Goal: Find specific page/section: Find specific page/section

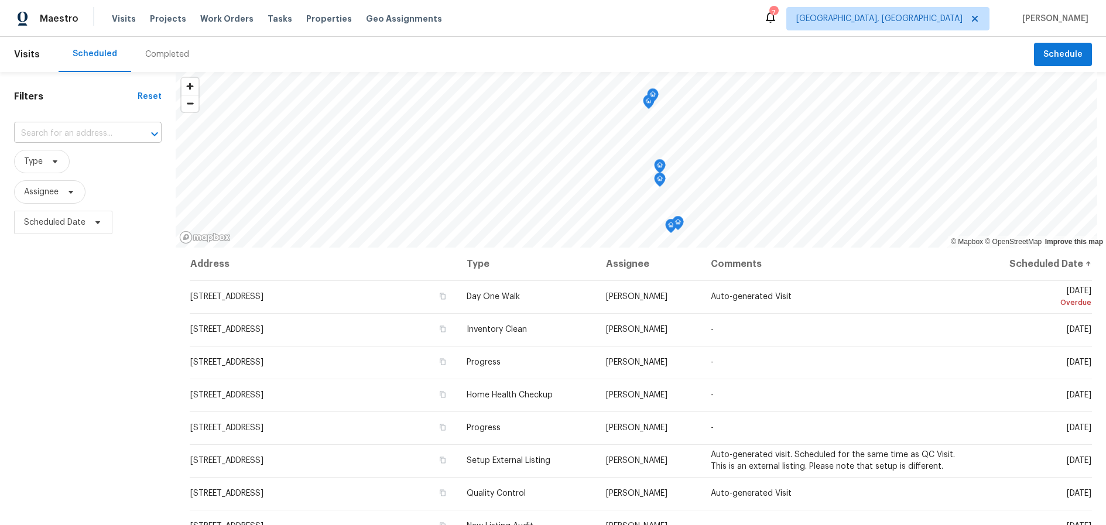
click at [90, 139] on input "text" at bounding box center [71, 134] width 115 height 18
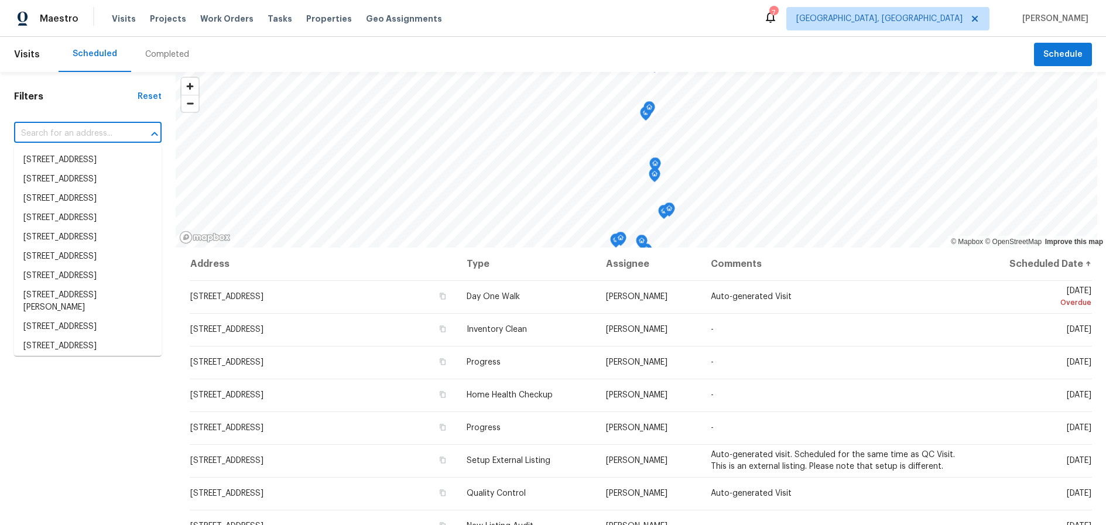
paste input "[STREET_ADDRESS][PERSON_NAME]"
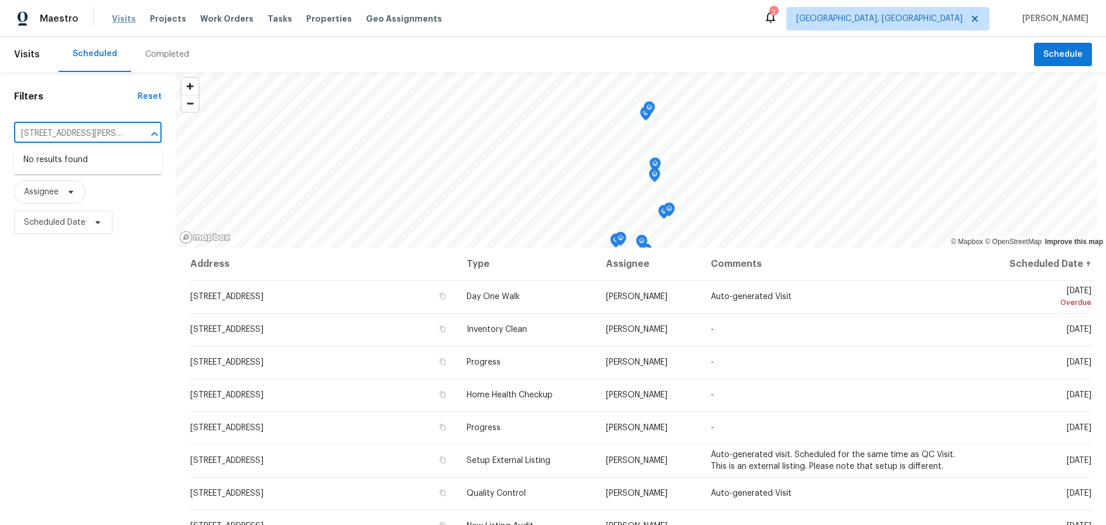
type input "[STREET_ADDRESS][PERSON_NAME],"
click at [125, 18] on span "Visits" at bounding box center [124, 19] width 24 height 12
click at [149, 52] on div "Completed" at bounding box center [167, 55] width 44 height 12
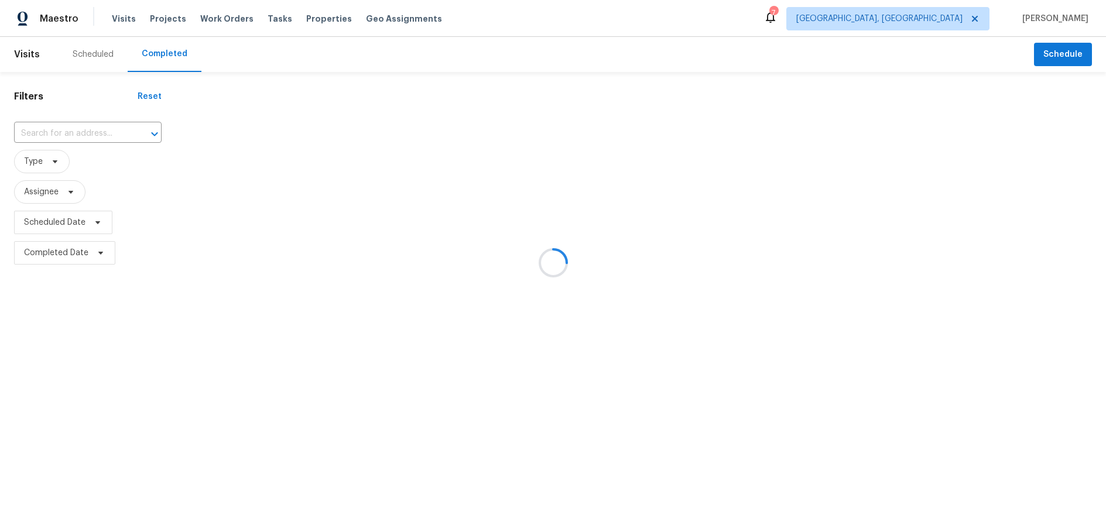
click at [33, 64] on div at bounding box center [553, 262] width 1106 height 525
click at [32, 60] on div at bounding box center [553, 262] width 1106 height 525
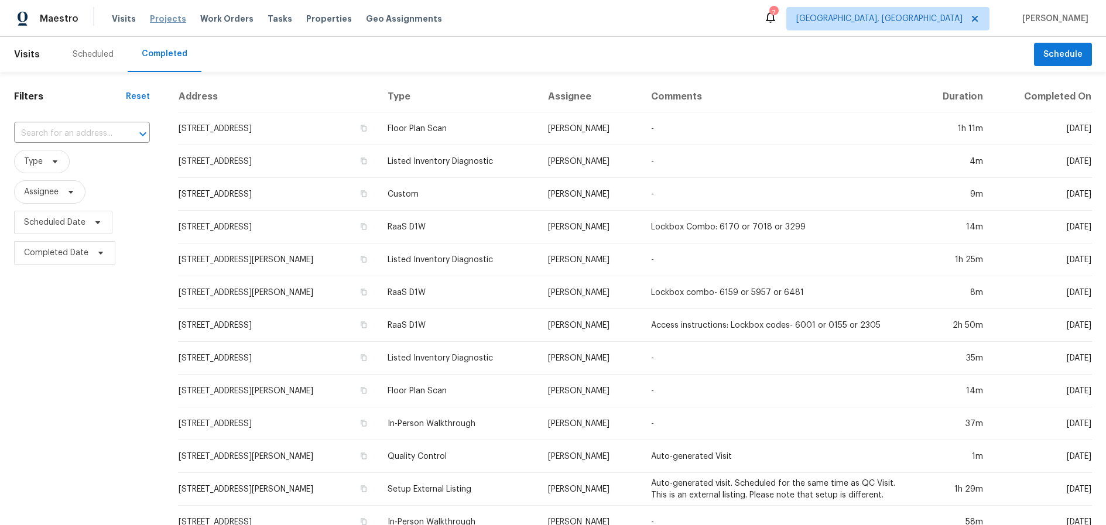
click at [165, 14] on span "Projects" at bounding box center [168, 19] width 36 height 12
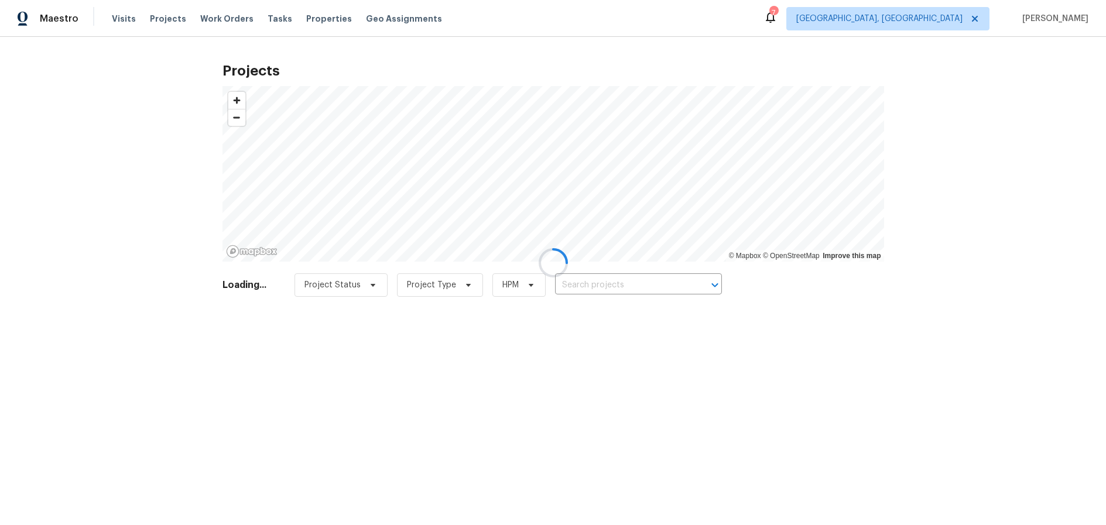
click at [619, 284] on div at bounding box center [553, 262] width 1106 height 525
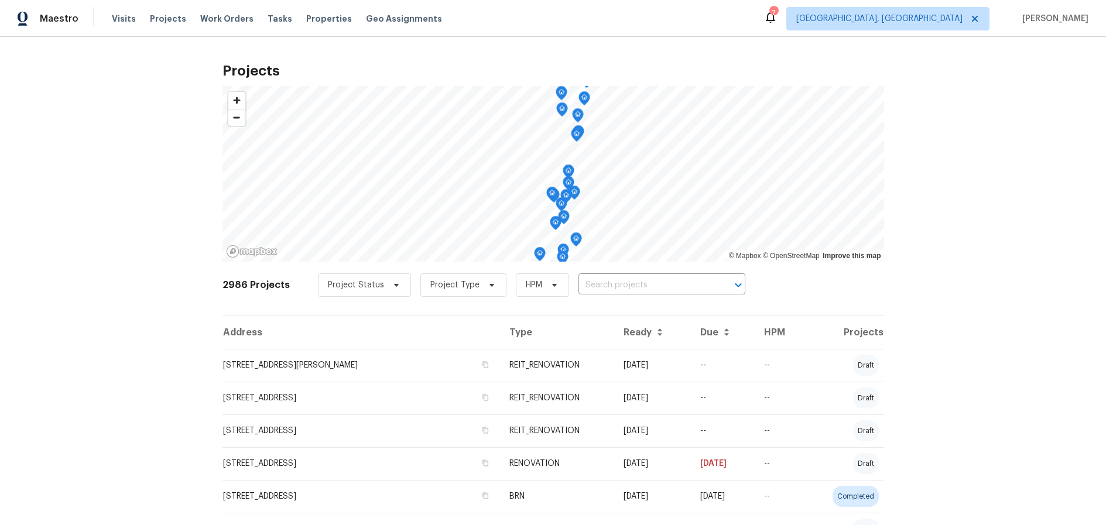
click at [604, 288] on input "text" at bounding box center [646, 285] width 134 height 18
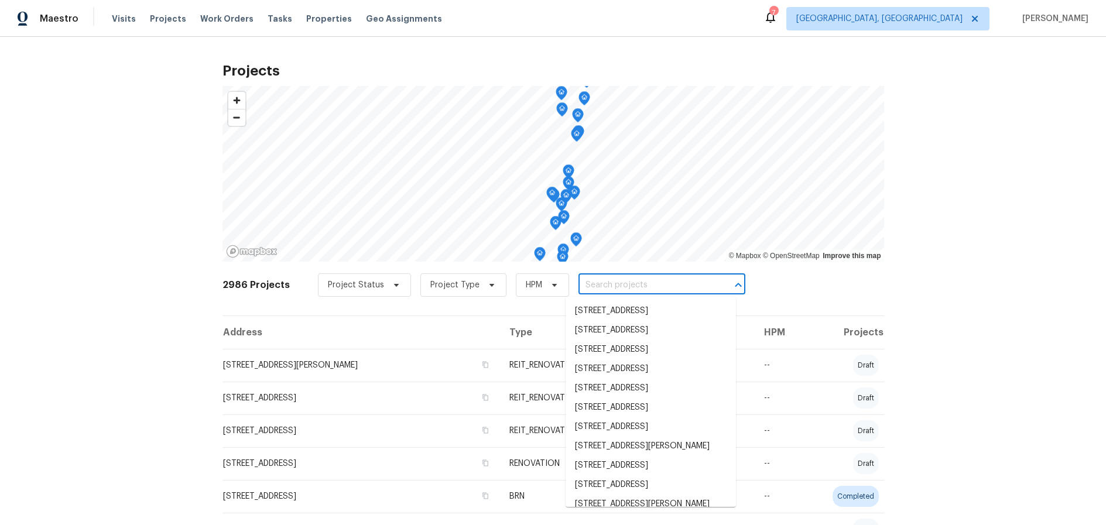
paste input "[STREET_ADDRESS][PERSON_NAME]"
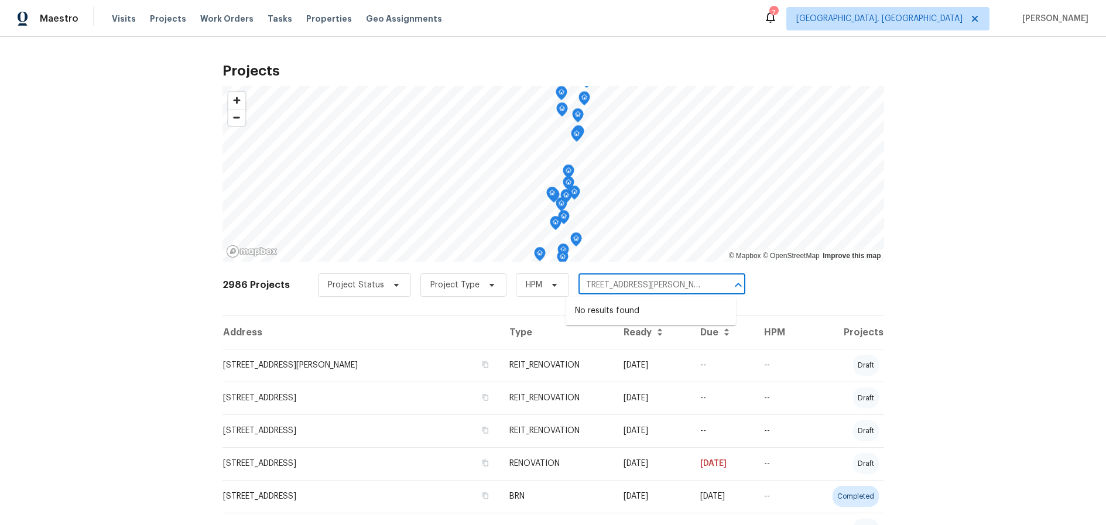
drag, startPoint x: 712, startPoint y: 285, endPoint x: 637, endPoint y: 285, distance: 75.0
click at [637, 285] on div "[STREET_ADDRESS][PERSON_NAME] ​" at bounding box center [662, 285] width 167 height 18
drag, startPoint x: 631, startPoint y: 285, endPoint x: 720, endPoint y: 286, distance: 89.6
click at [720, 286] on div "[STREET_ADDRESS][PERSON_NAME] ​" at bounding box center [662, 285] width 167 height 18
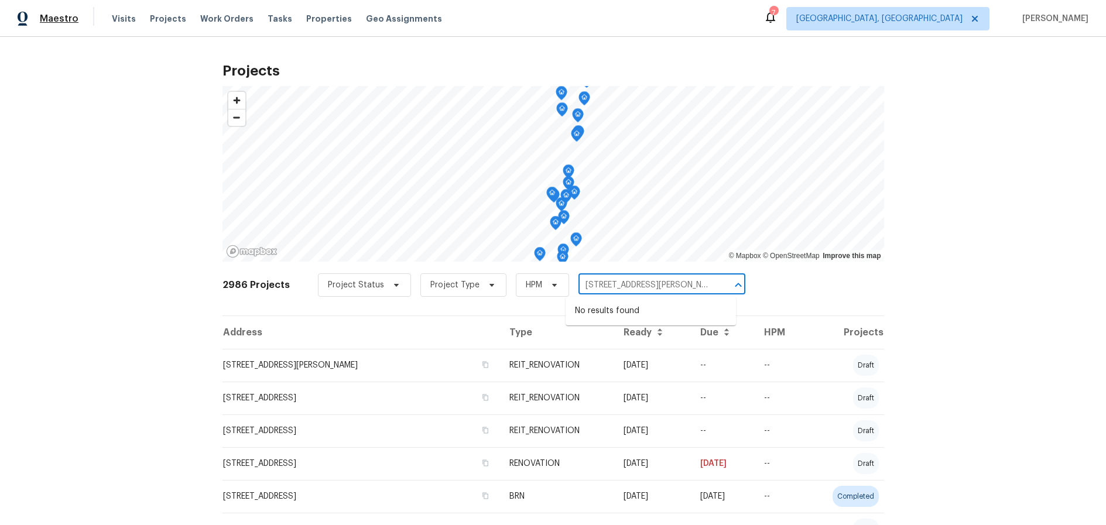
type input "[STREET_ADDRESS][PERSON_NAME]"
click at [47, 20] on span "Maestro" at bounding box center [59, 19] width 39 height 12
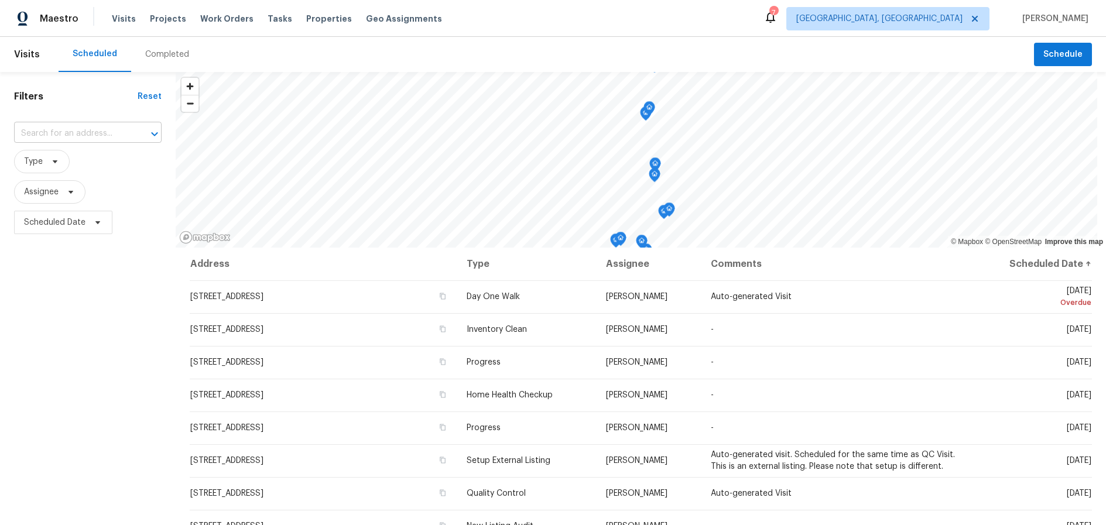
click at [62, 132] on input "text" at bounding box center [71, 134] width 115 height 18
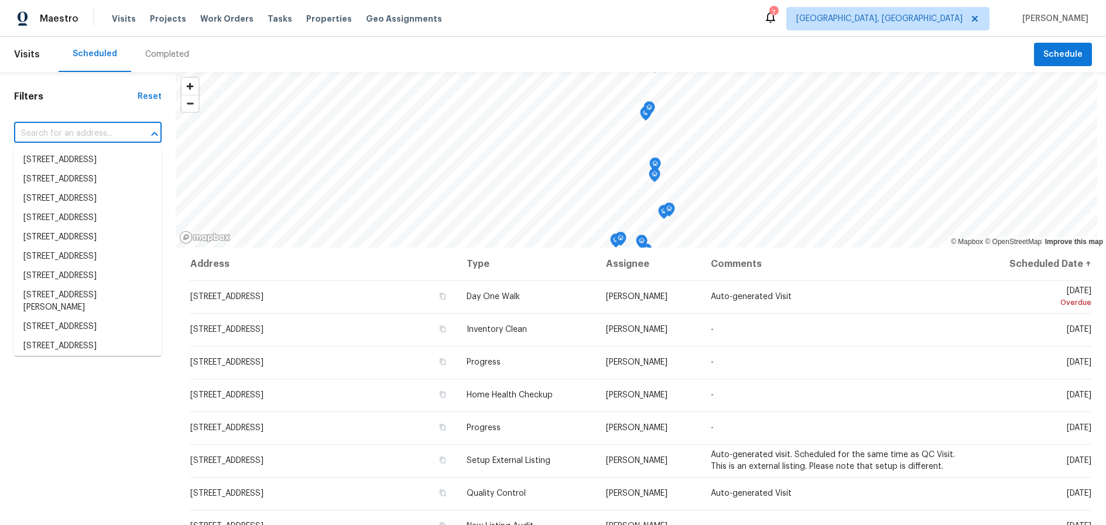
paste input "[STREET_ADDRESS][PERSON_NAME]"
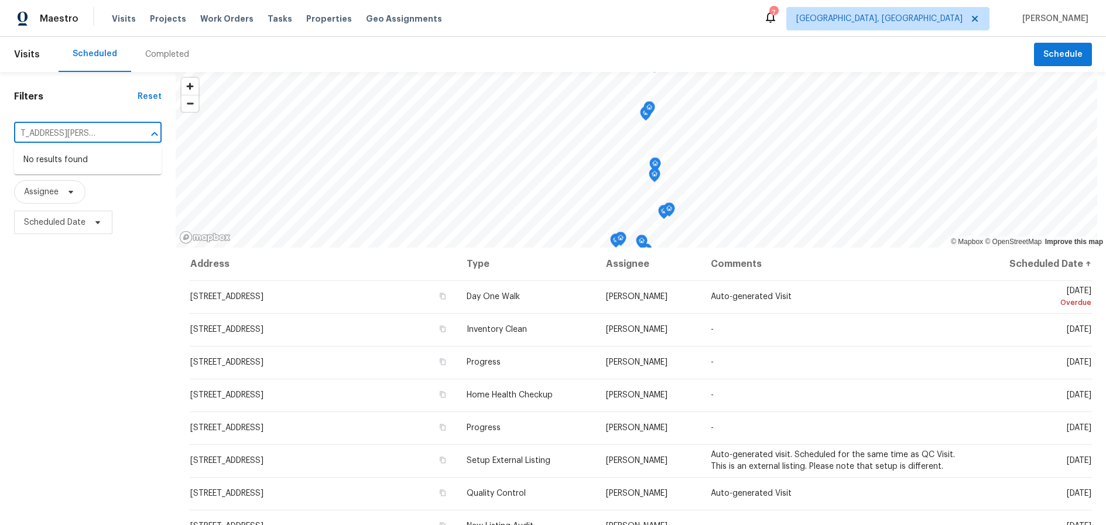
type input "[STREET_ADDRESS][PERSON_NAME]"
click at [23, 51] on span "Visits" at bounding box center [27, 55] width 26 height 26
click at [268, 22] on span "Tasks" at bounding box center [280, 19] width 25 height 8
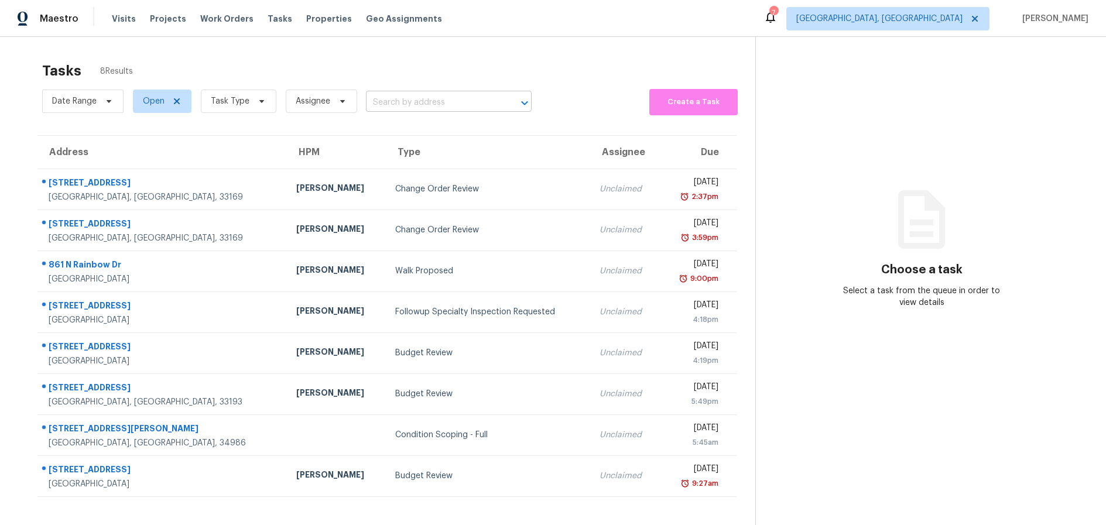
click at [416, 98] on input "text" at bounding box center [432, 103] width 133 height 18
paste input "[STREET_ADDRESS][PERSON_NAME]"
drag, startPoint x: 425, startPoint y: 104, endPoint x: 501, endPoint y: 110, distance: 75.8
click at [500, 110] on div "[STREET_ADDRESS][PERSON_NAME] ​" at bounding box center [449, 103] width 166 height 18
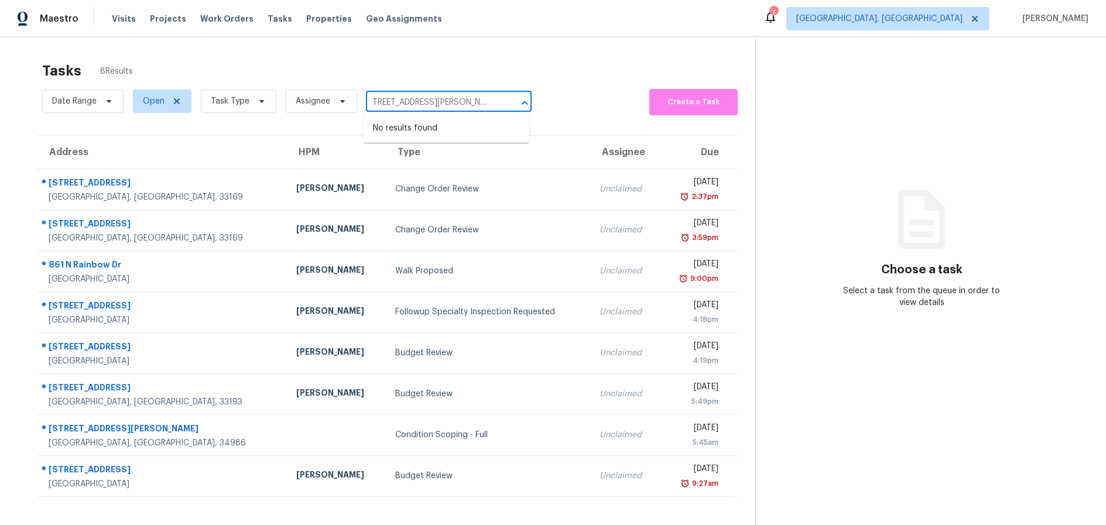
scroll to position [0, 0]
type input "[STREET_ADDRESS][PERSON_NAME]"
click at [391, 15] on span "Geo Assignments" at bounding box center [404, 19] width 76 height 12
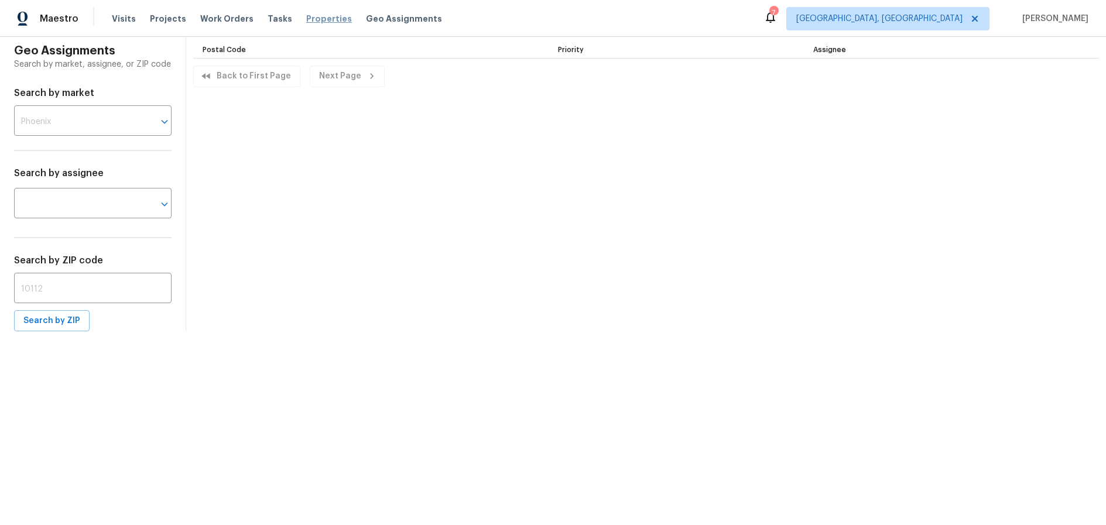
click at [310, 19] on span "Properties" at bounding box center [329, 19] width 46 height 12
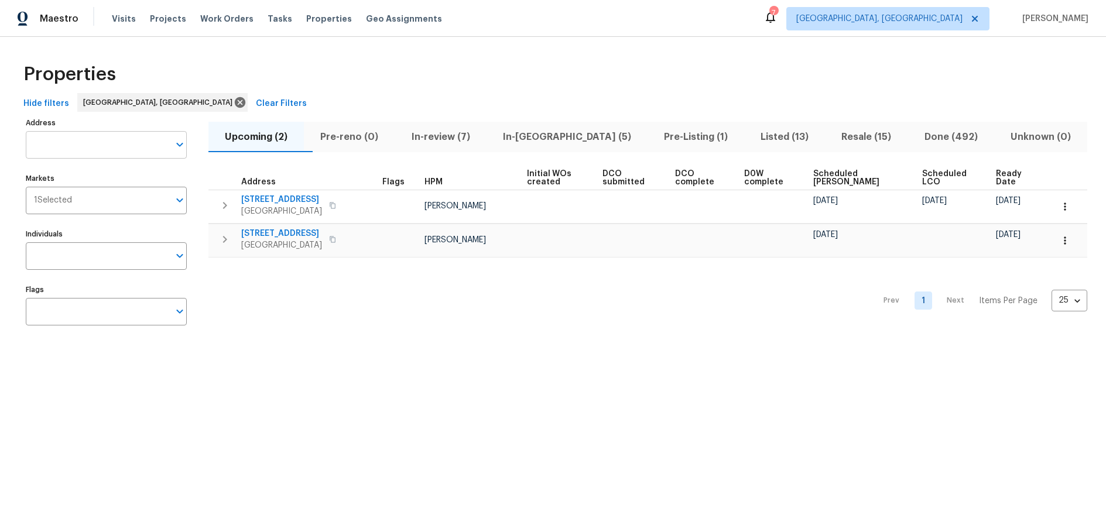
click at [117, 155] on input "Address" at bounding box center [98, 145] width 144 height 28
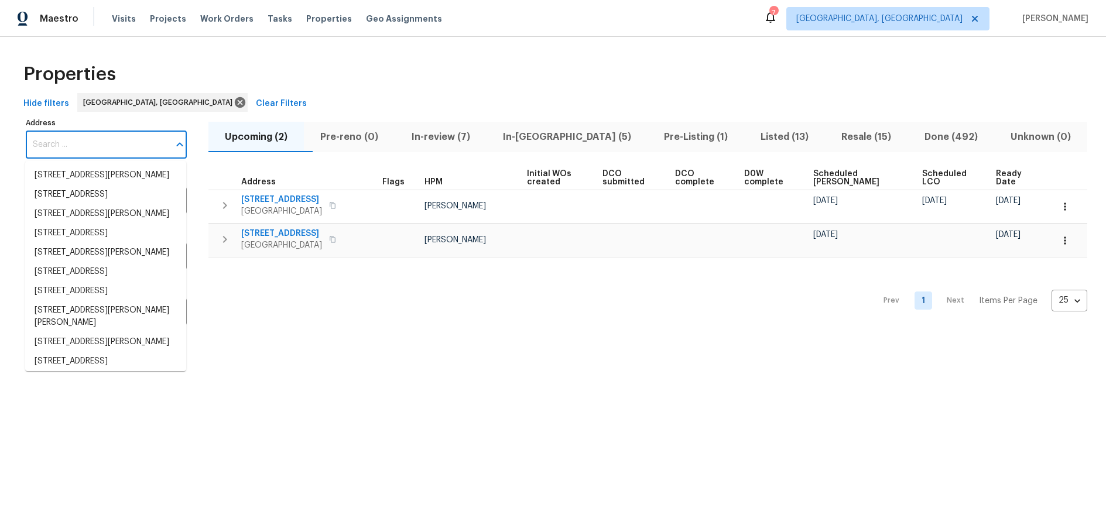
paste input "[STREET_ADDRESS][PERSON_NAME]"
type input "[STREET_ADDRESS][PERSON_NAME]"
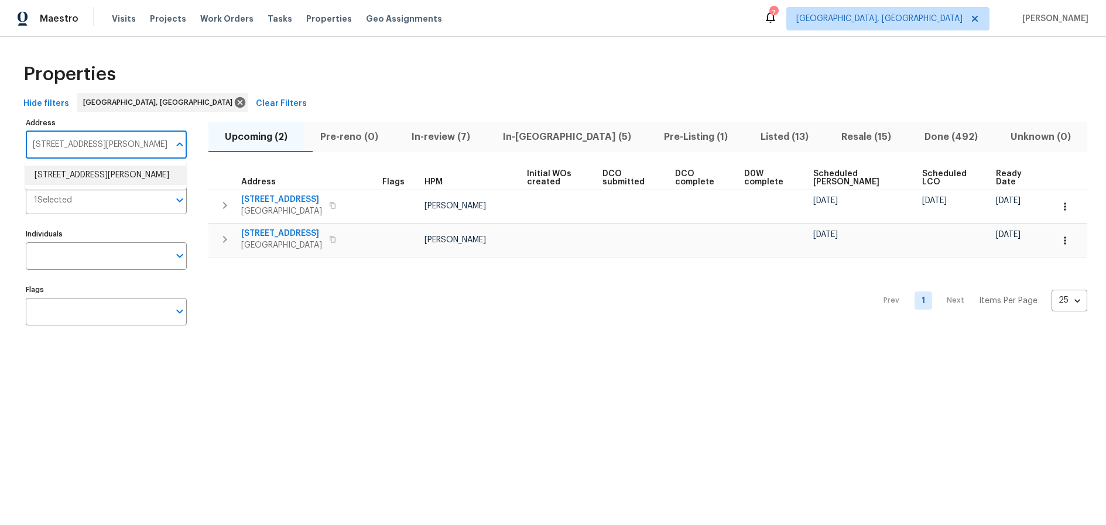
click at [84, 183] on li "[STREET_ADDRESS][PERSON_NAME]" at bounding box center [105, 175] width 161 height 19
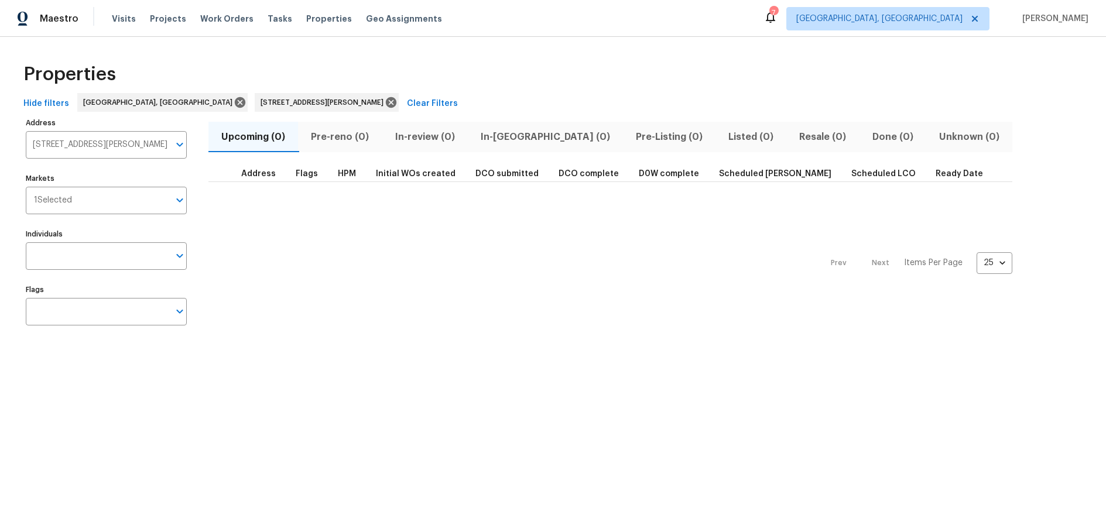
click at [259, 172] on span "Address" at bounding box center [258, 174] width 35 height 8
click at [303, 177] on span "Flags" at bounding box center [307, 174] width 22 height 8
click at [371, 177] on th "Initial WOs created" at bounding box center [421, 174] width 100 height 16
click at [934, 132] on span "Unknown (0)" at bounding box center [970, 137] width 72 height 16
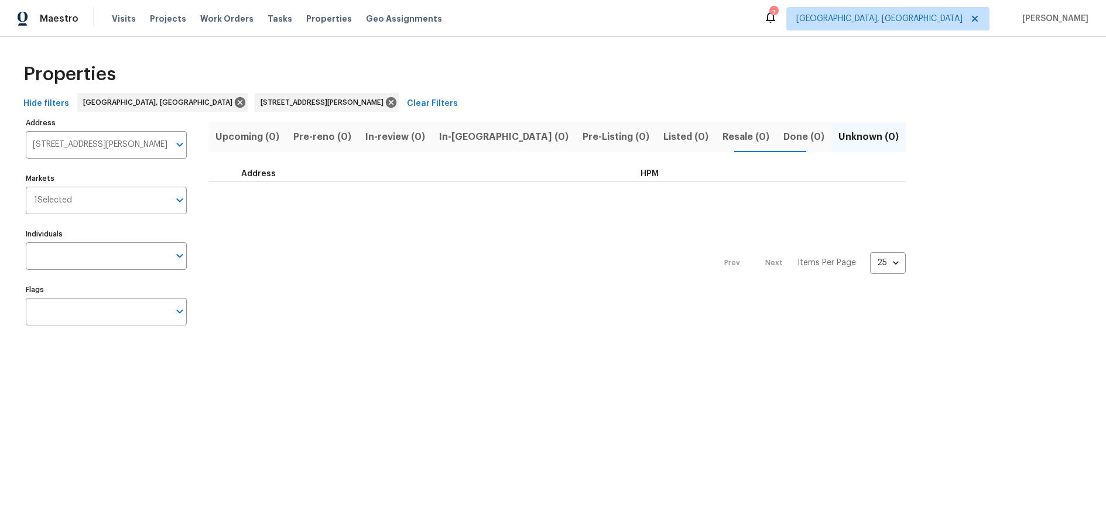
click at [784, 136] on span "Done (0)" at bounding box center [804, 137] width 41 height 16
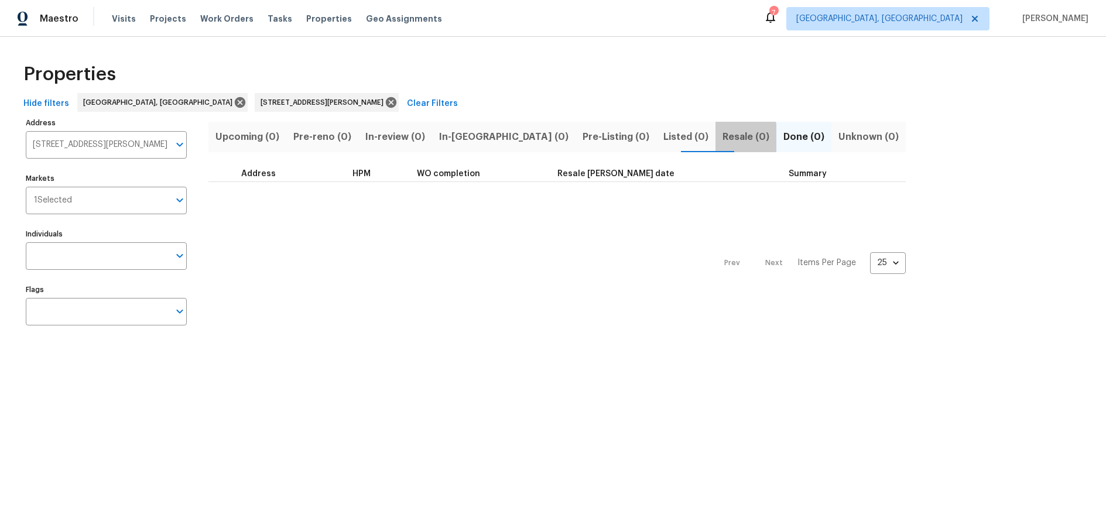
click at [723, 139] on span "Resale (0)" at bounding box center [746, 137] width 47 height 16
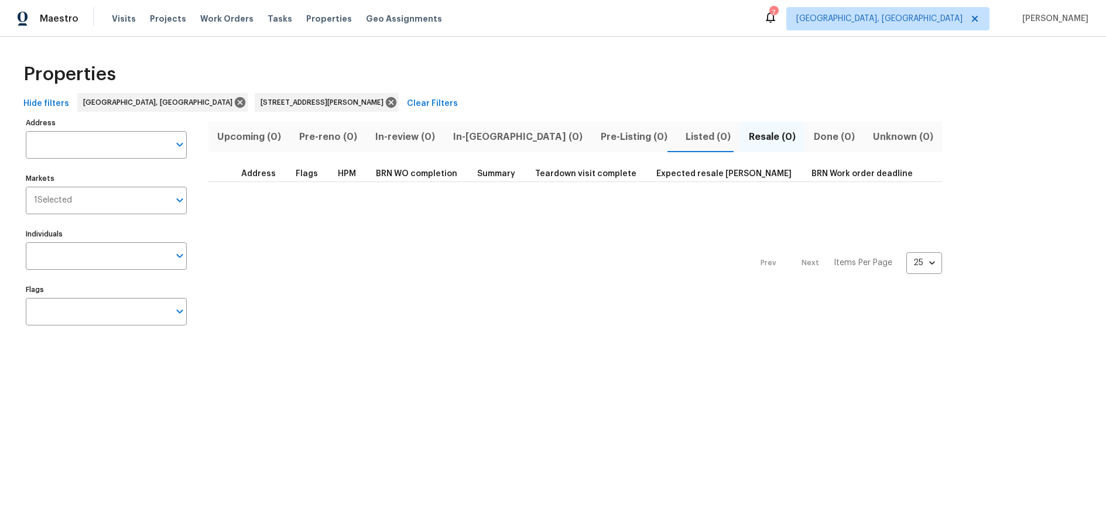
type input "[STREET_ADDRESS][PERSON_NAME]"
click at [599, 135] on span "Pre-Listing (0)" at bounding box center [634, 137] width 71 height 16
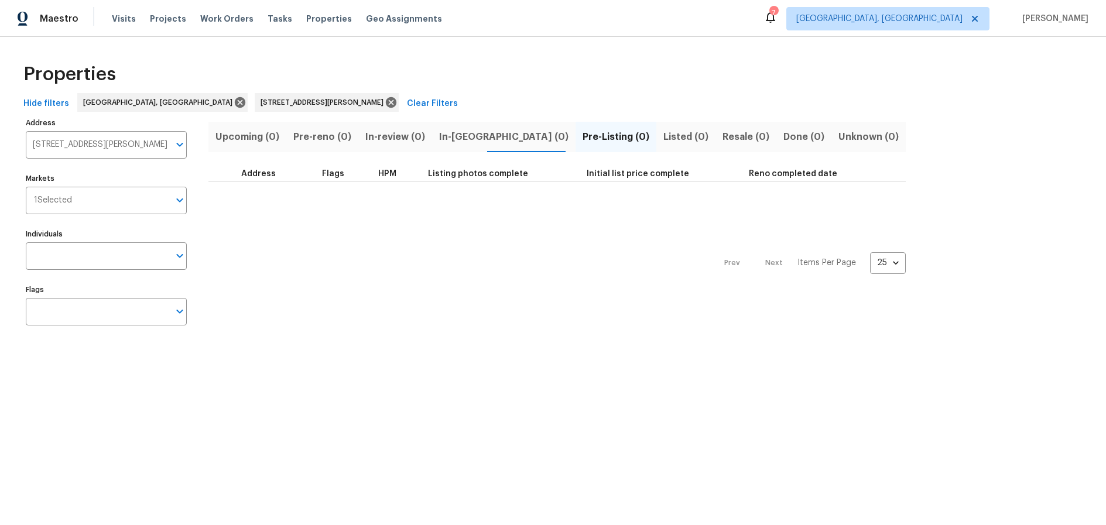
drag, startPoint x: 464, startPoint y: 136, endPoint x: 456, endPoint y: 138, distance: 8.4
click at [464, 136] on span "In-[GEOGRAPHIC_DATA] (0)" at bounding box center [503, 137] width 129 height 16
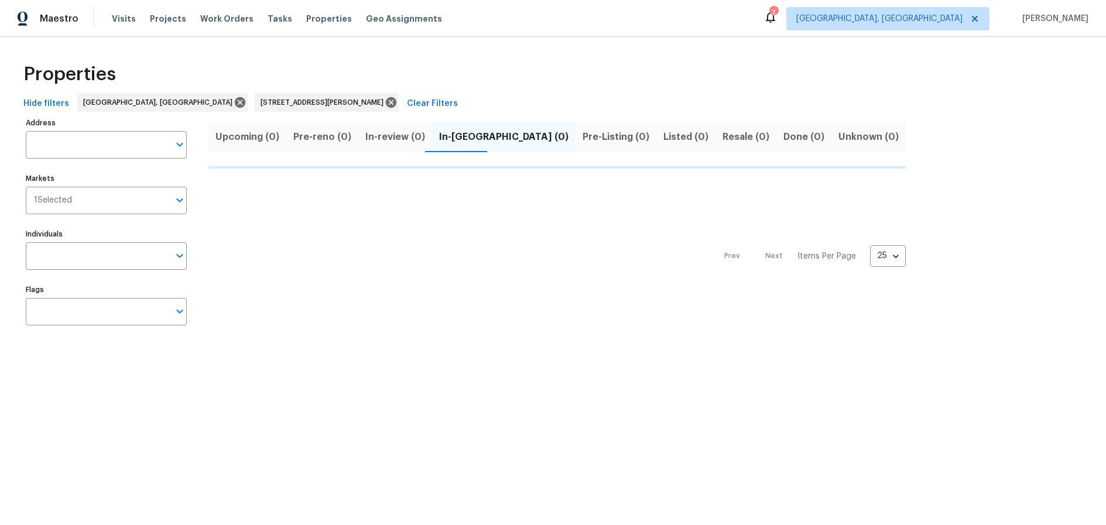
type input "[STREET_ADDRESS][PERSON_NAME]"
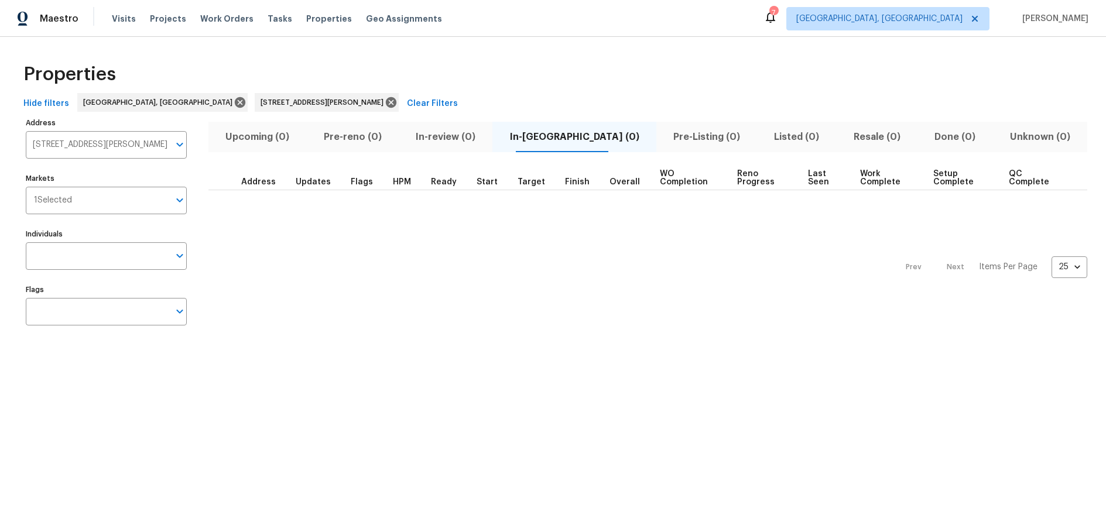
drag, startPoint x: 414, startPoint y: 135, endPoint x: 371, endPoint y: 138, distance: 43.4
click at [414, 135] on button "In-review (0)" at bounding box center [446, 137] width 94 height 30
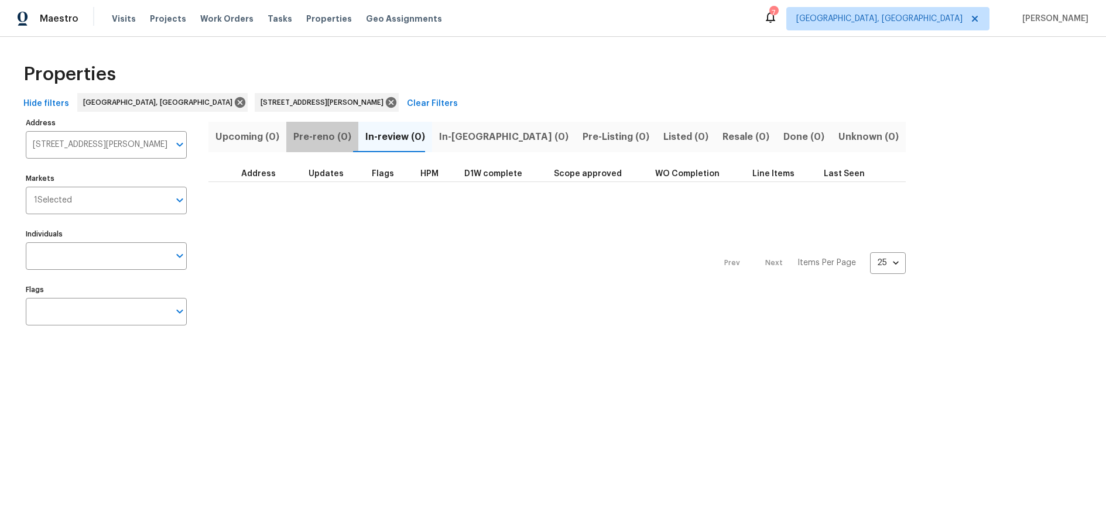
click at [333, 139] on span "Pre-reno (0)" at bounding box center [322, 137] width 58 height 16
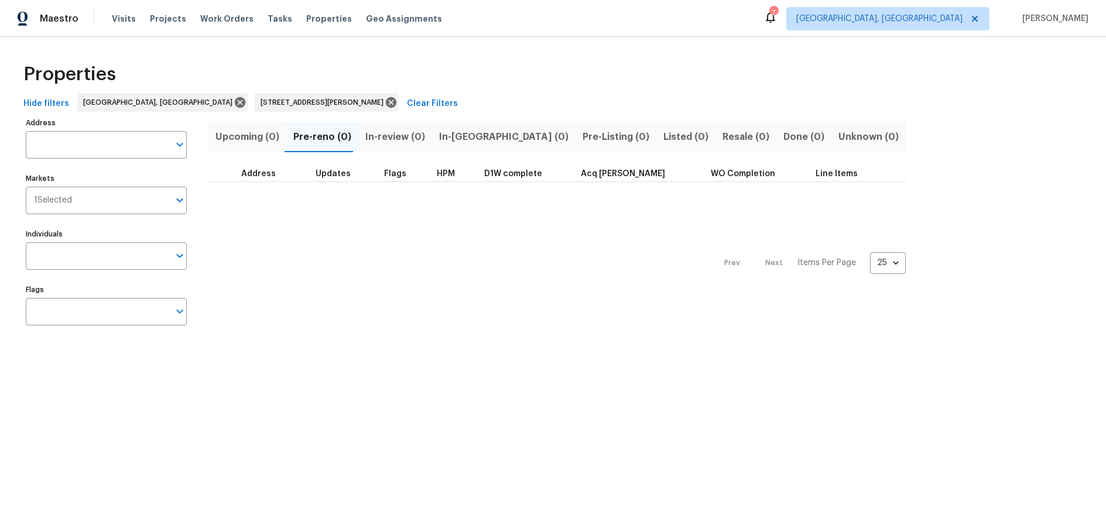
type input "[STREET_ADDRESS][PERSON_NAME]"
click at [269, 141] on span "Upcoming (0)" at bounding box center [248, 137] width 64 height 16
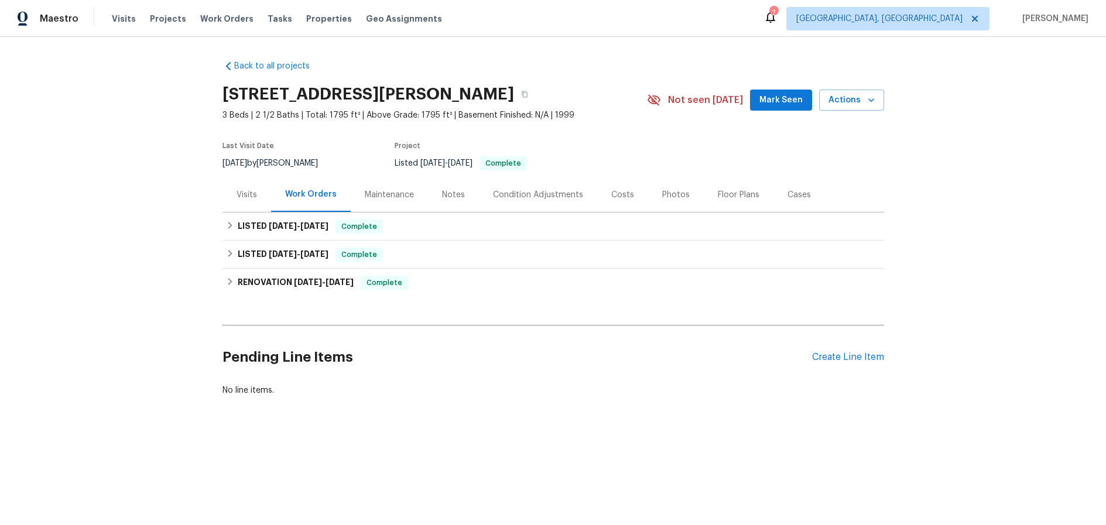
click at [382, 194] on div "Maintenance" at bounding box center [389, 195] width 49 height 12
